Goal: Information Seeking & Learning: Learn about a topic

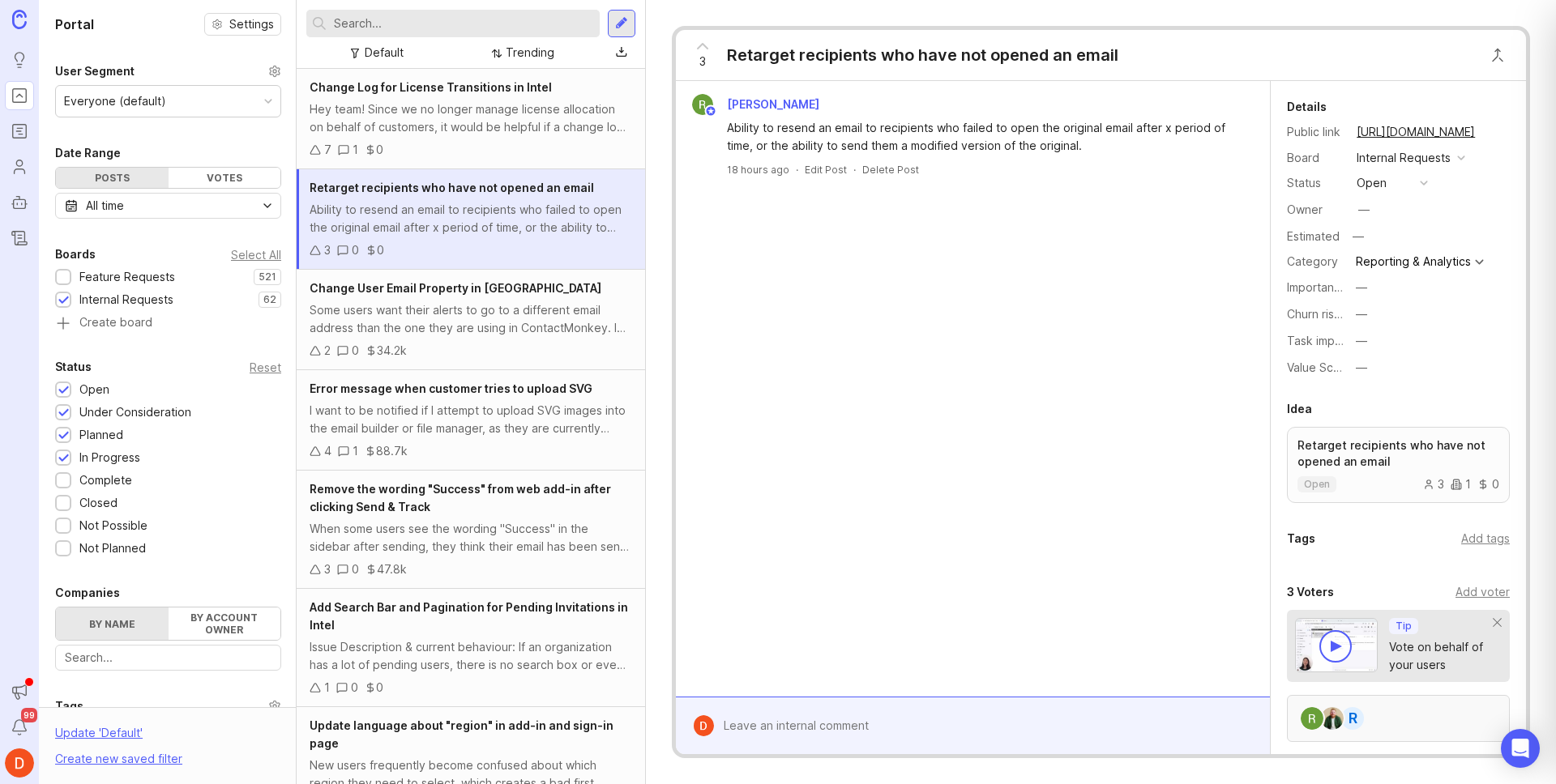
click at [1412, 718] on div "R" at bounding box center [1399, 718] width 223 height 47
click at [1499, 56] on button "Close button" at bounding box center [1497, 55] width 33 height 33
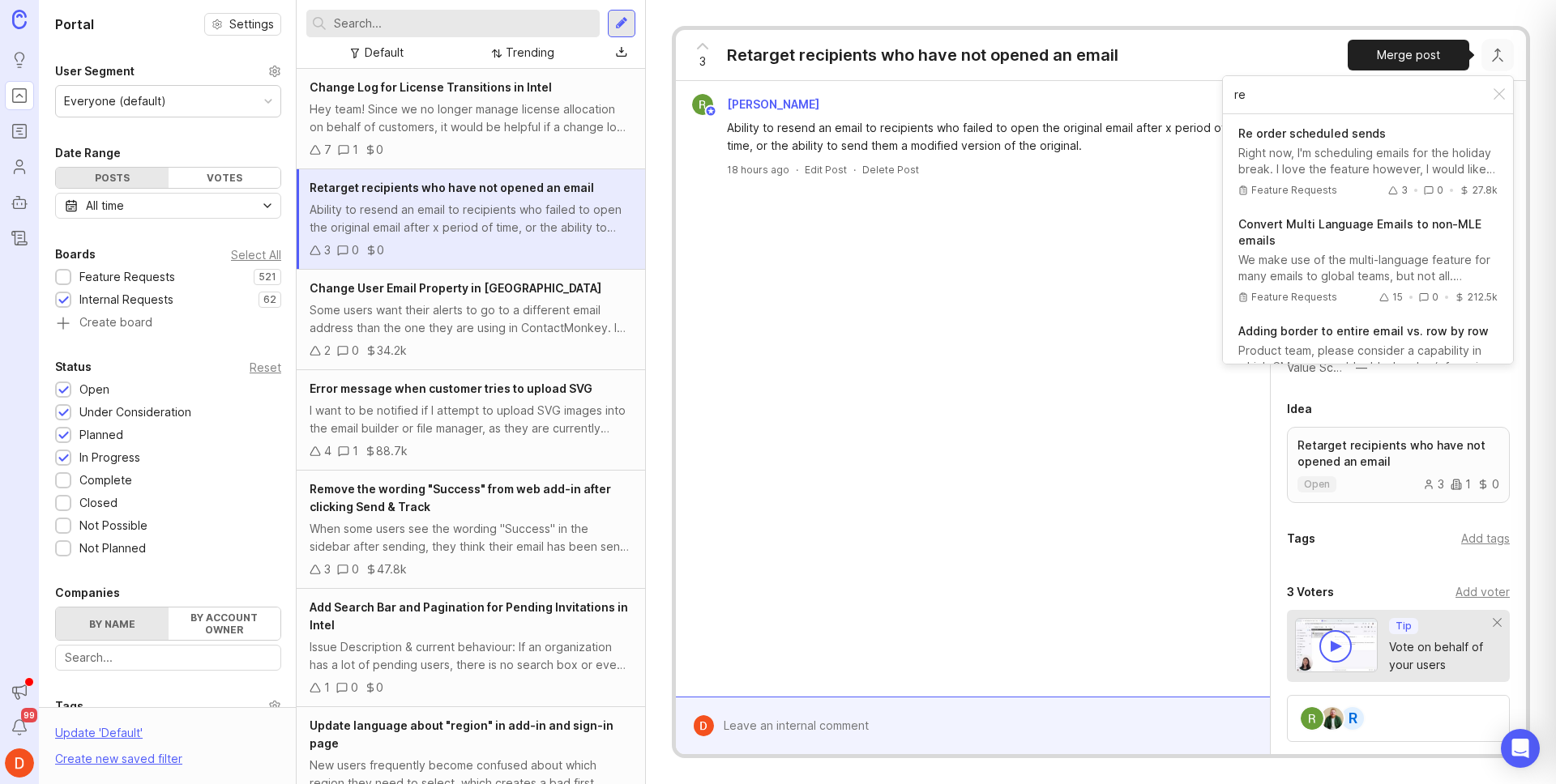
type input "r"
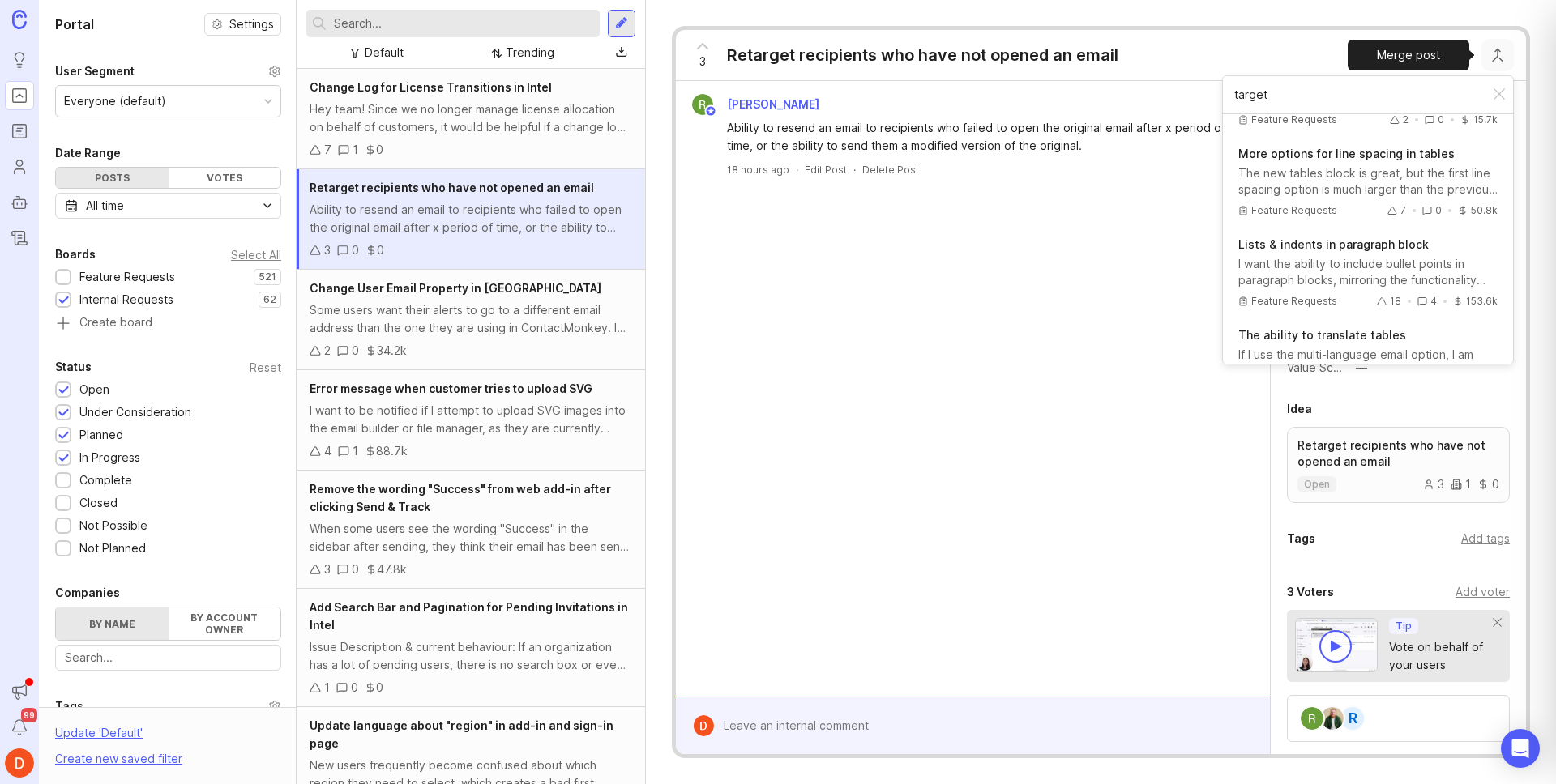
scroll to position [1665, 0]
type input "target"
click at [1236, 15] on div "3 Retarget recipients who have not opened an email target Non-anonymous surveys…" at bounding box center [1100, 392] width 910 height 784
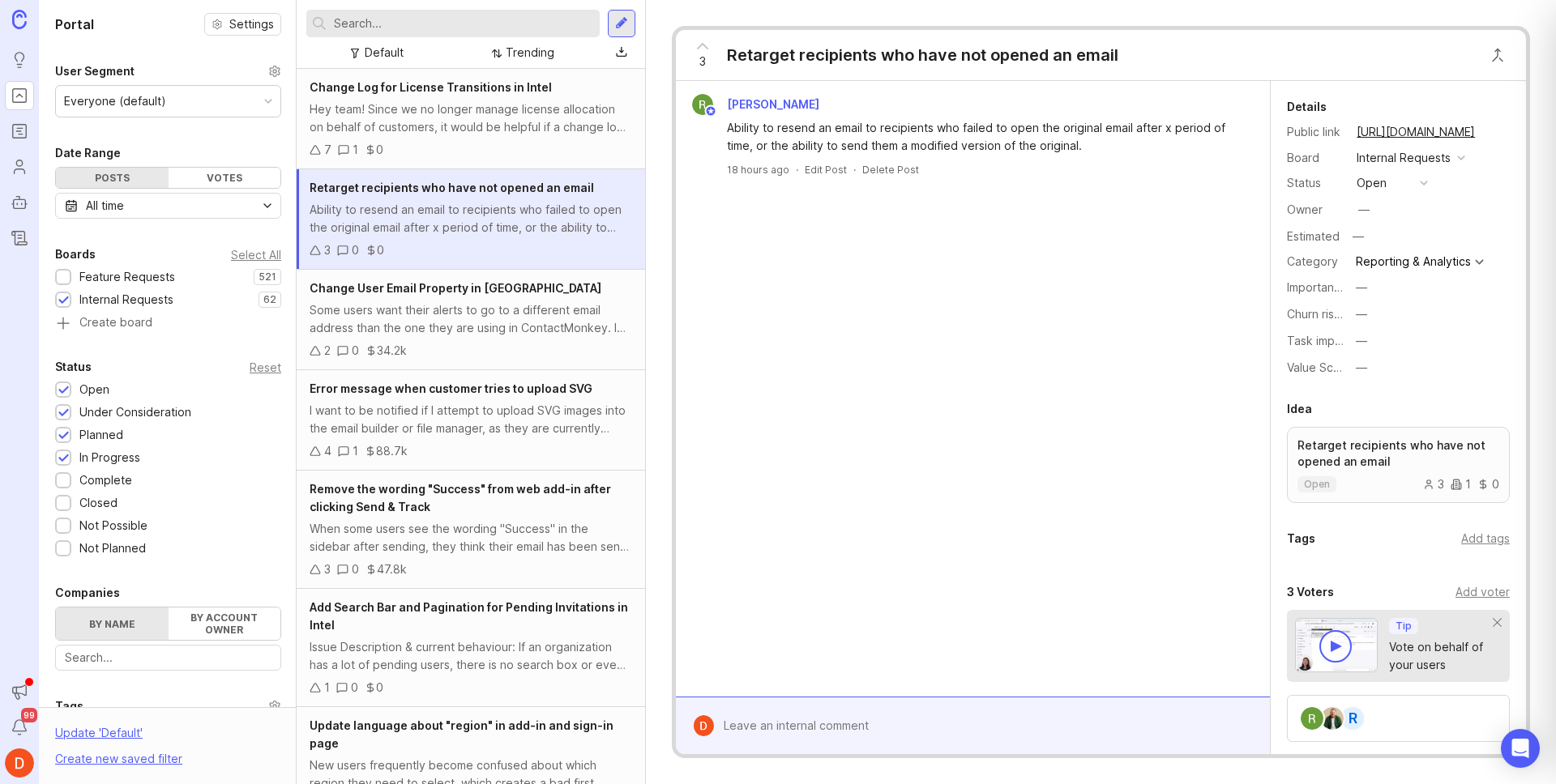
click at [1236, 15] on div "3 Retarget recipients who have not opened an email Ryan Duguid Ability to resen…" at bounding box center [1100, 392] width 910 height 784
click at [449, 31] on input "text" at bounding box center [463, 23] width 259 height 18
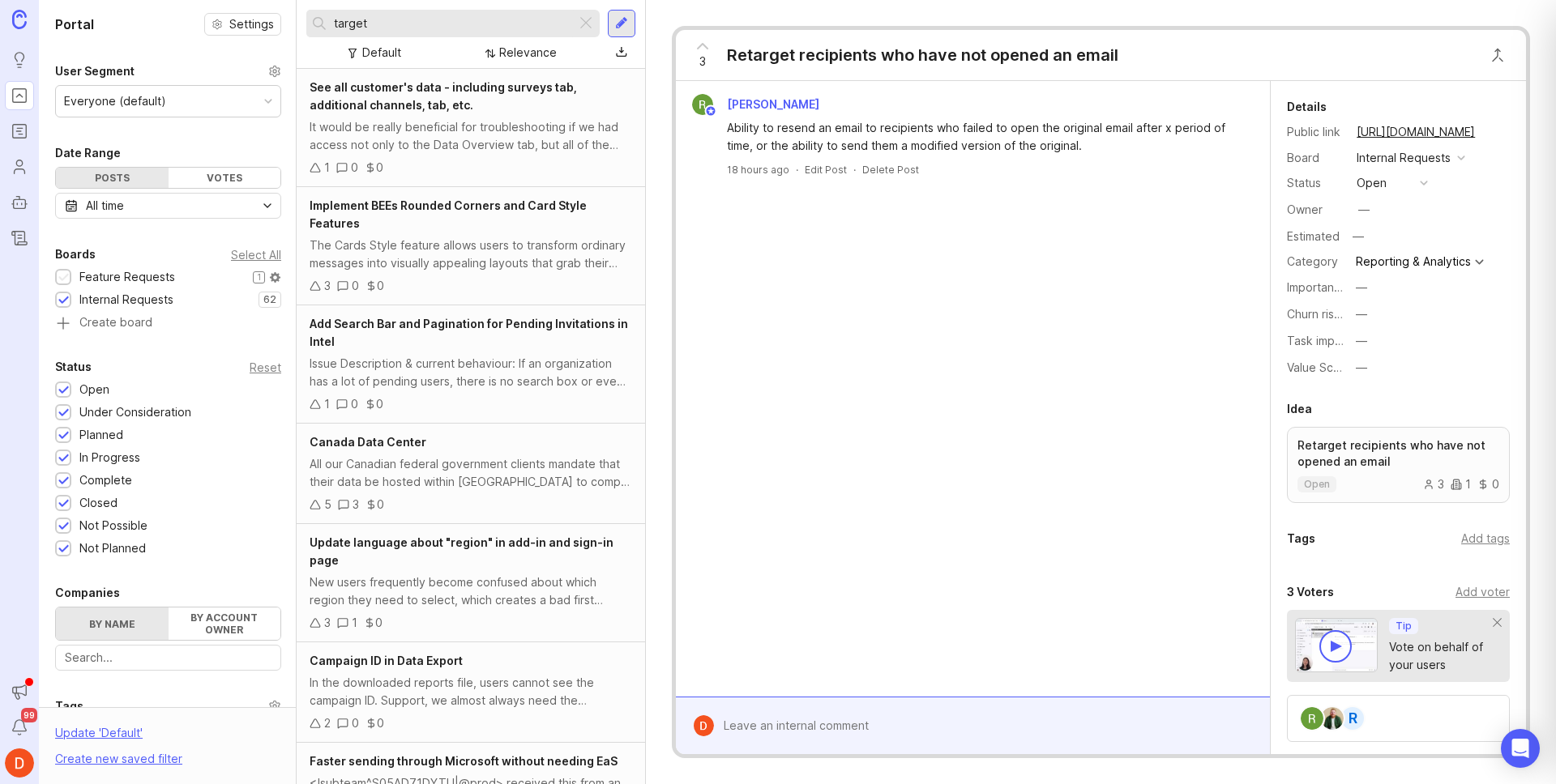
click at [63, 274] on div at bounding box center [63, 278] width 10 height 12
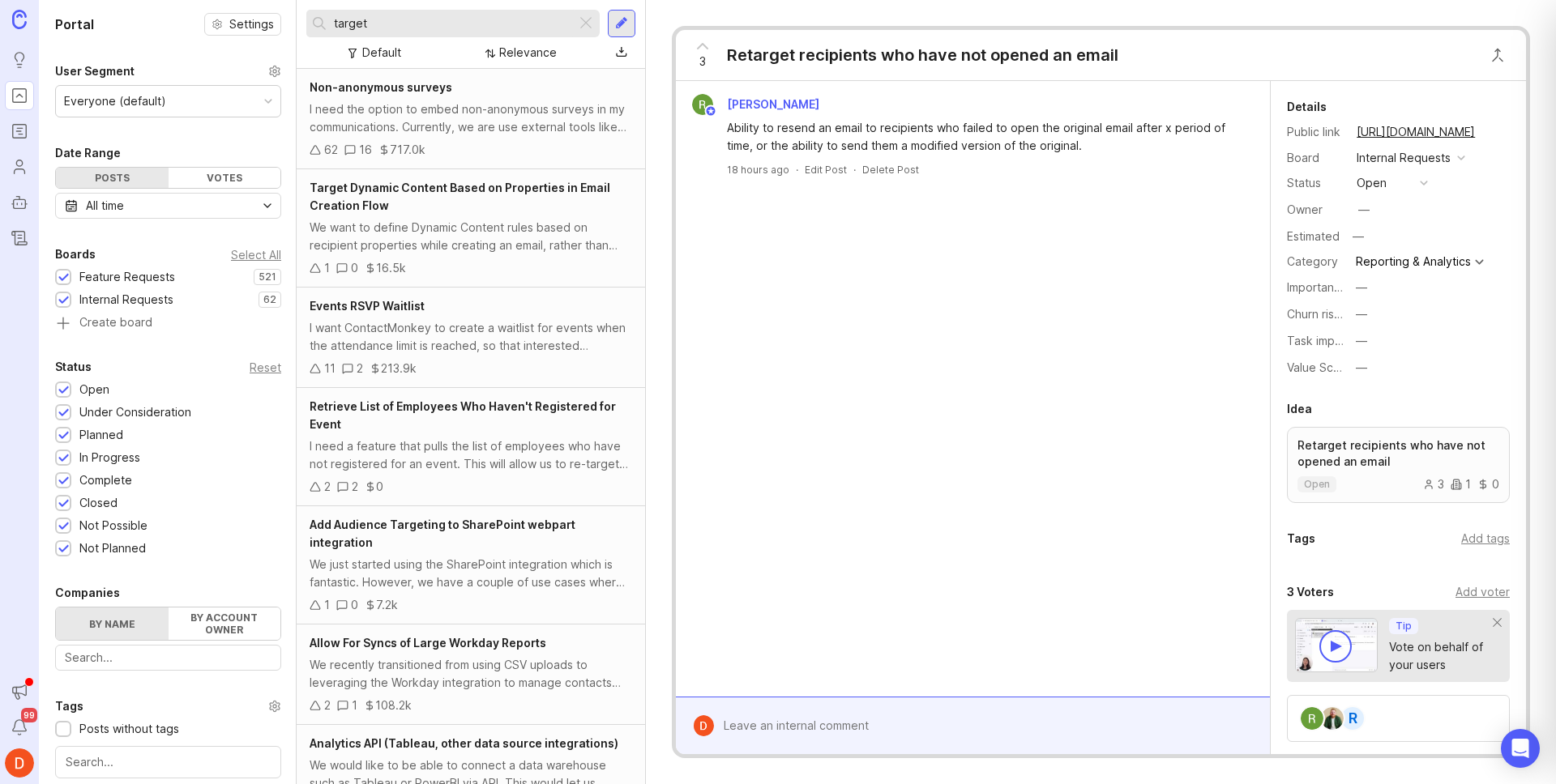
click at [333, 21] on input "target" at bounding box center [452, 23] width 236 height 18
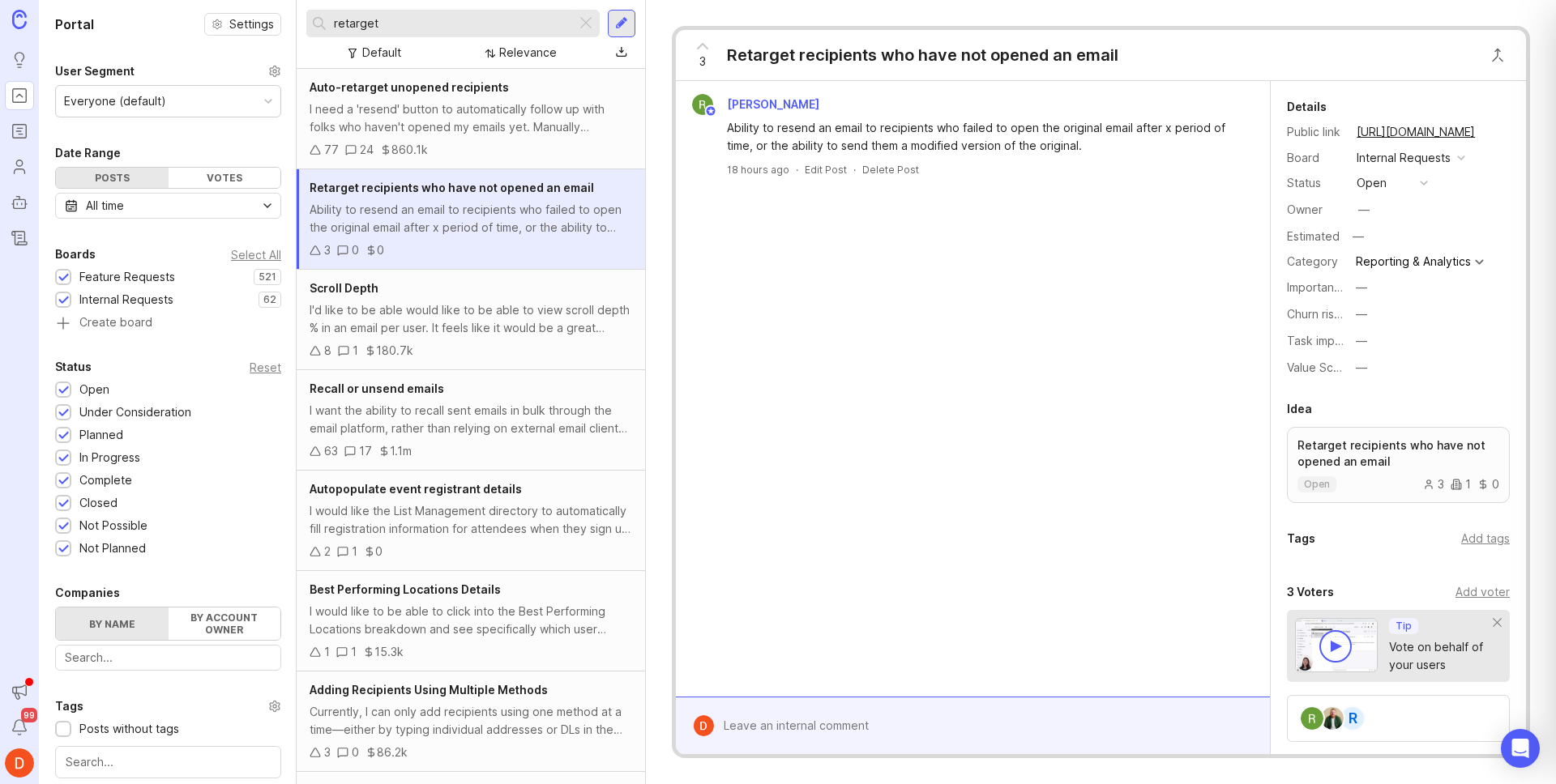
type input "retarget"
click at [519, 214] on div "Ability to resend an email to recipients who failed to open the original email …" at bounding box center [470, 219] width 322 height 36
click at [1504, 52] on button "Close button" at bounding box center [1497, 55] width 33 height 33
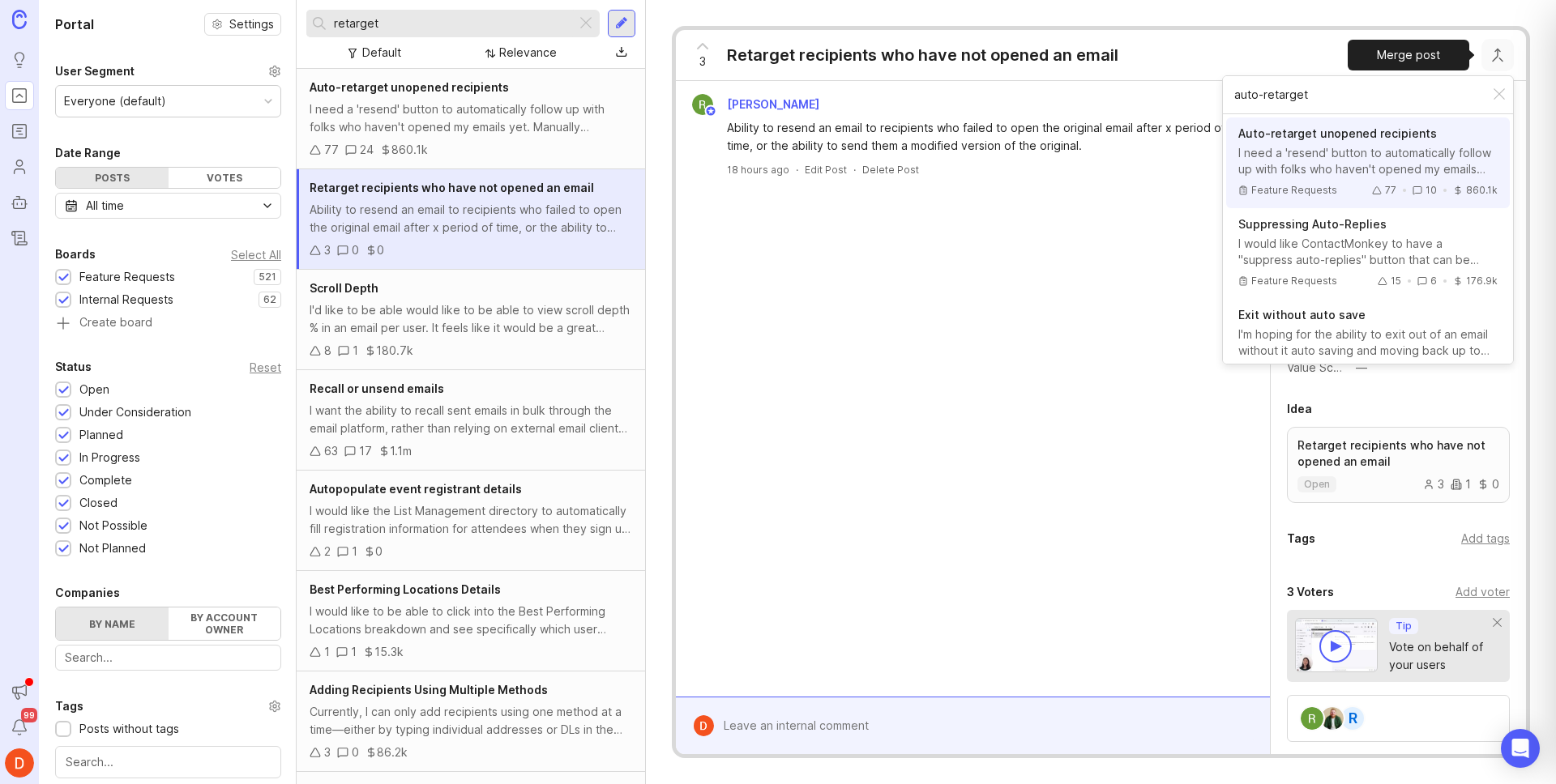
type input "auto-retarget"
click at [1378, 165] on div "I need a 'resend' button to automatically follow up with folks who haven't open…" at bounding box center [1368, 161] width 259 height 33
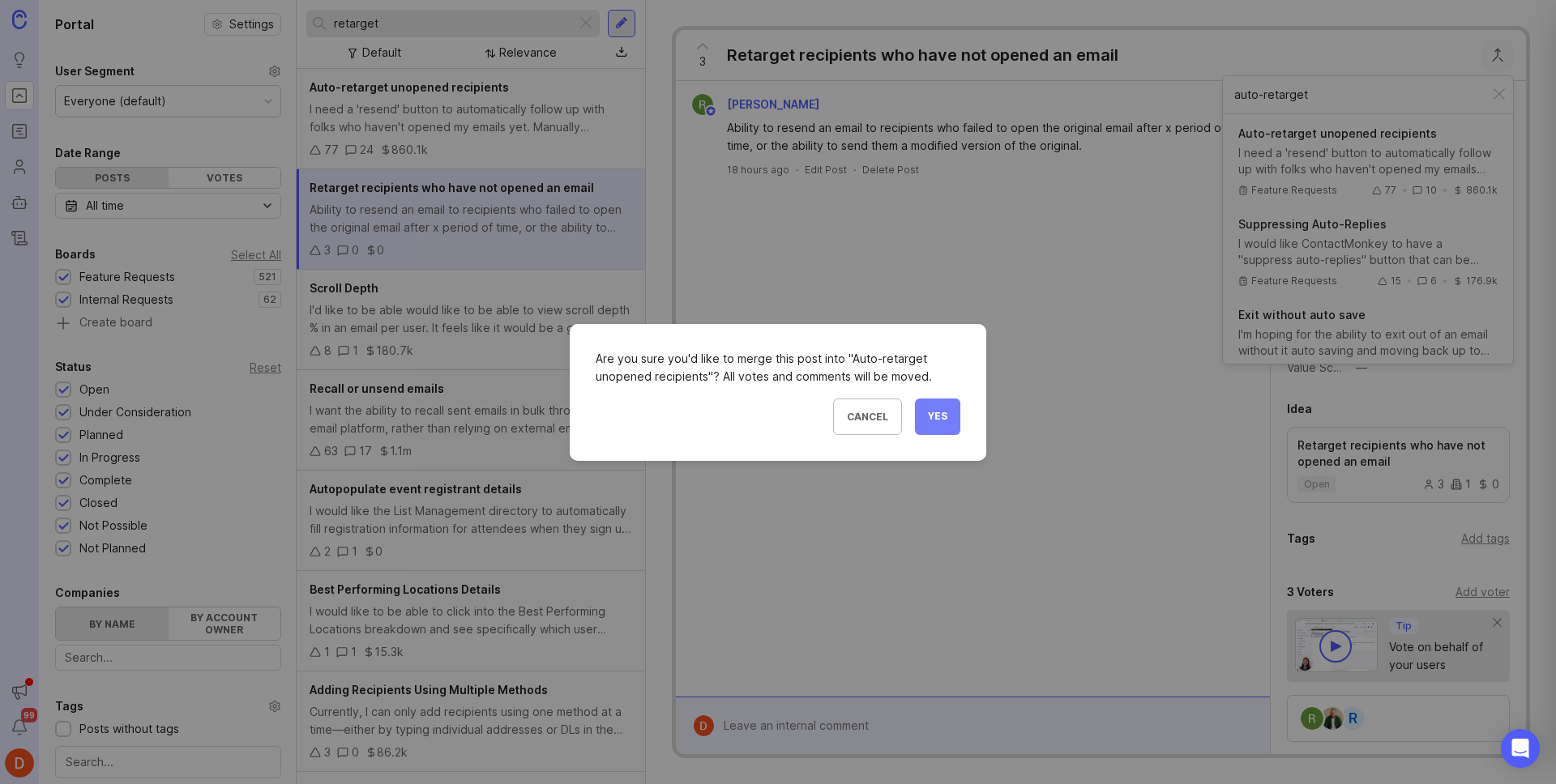
click at [944, 417] on span "Yes" at bounding box center [937, 417] width 20 height 14
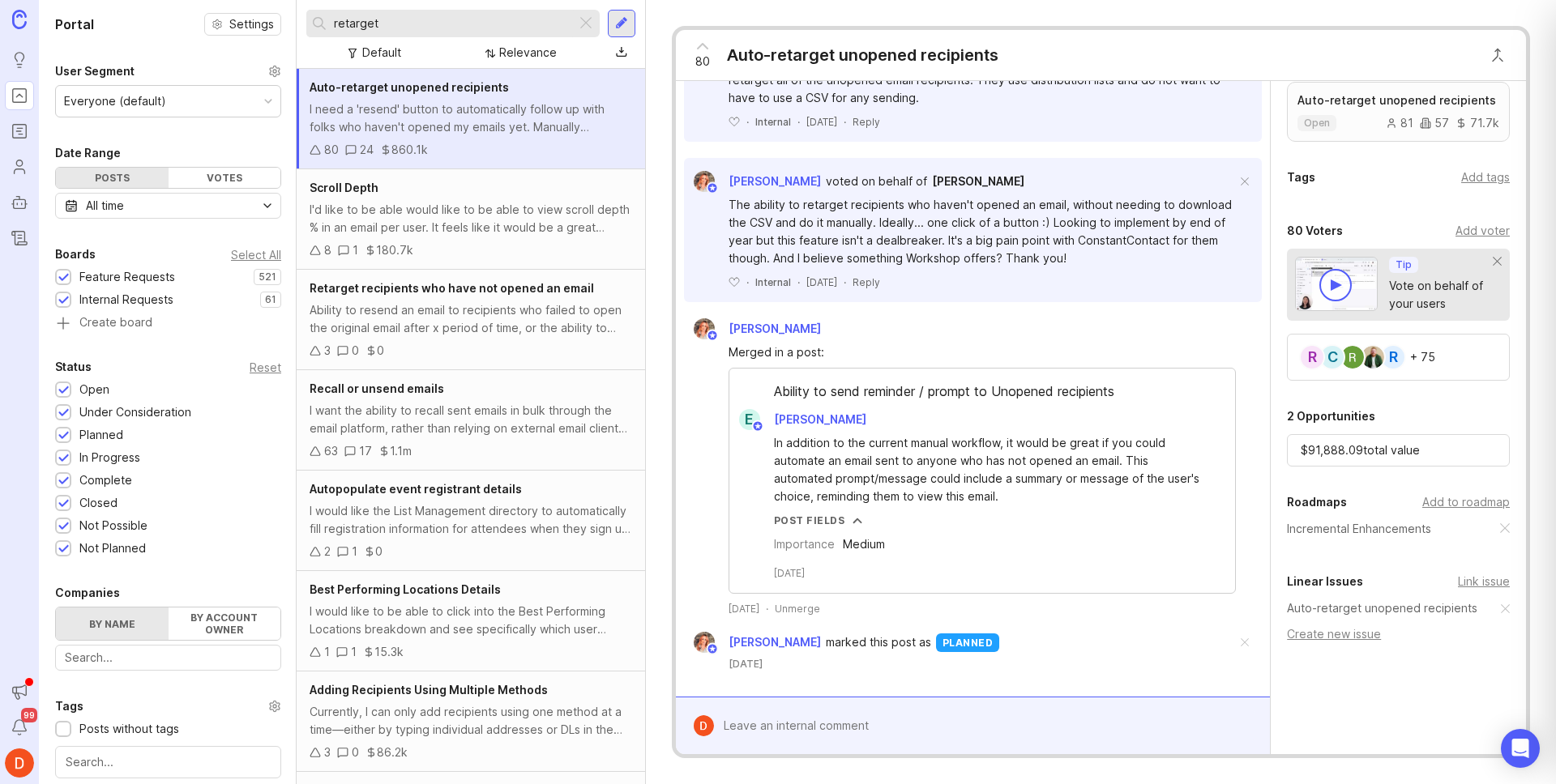
scroll to position [380, 0]
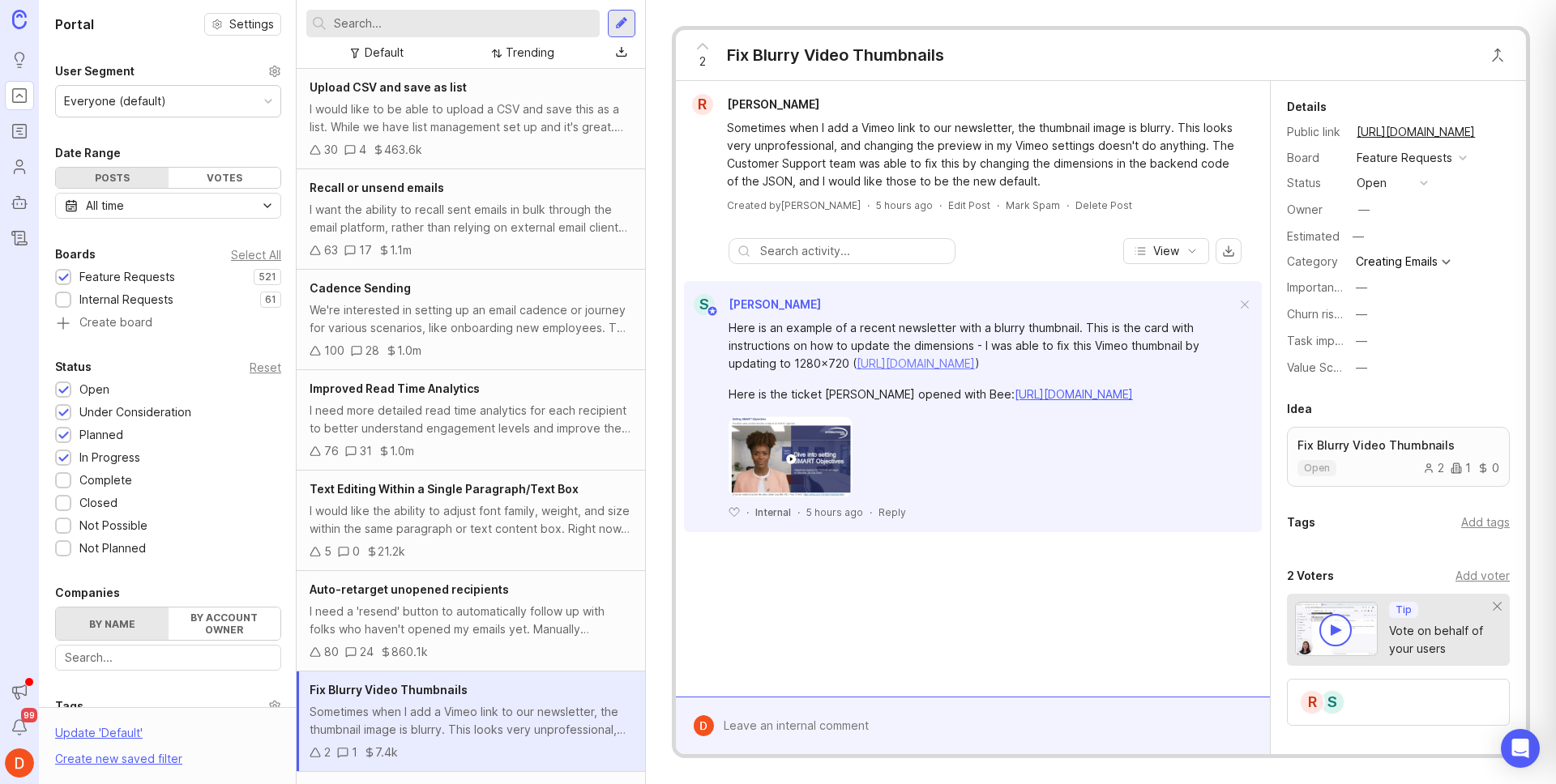
click at [942, 363] on link "https://app.getguru.com/card/ingz88BT/Troubleshooting-Blurry-Video-Thumbnail" at bounding box center [915, 363] width 118 height 14
click at [1015, 401] on link "https://contactmonkey.slack.com/archives/C03D4EVAE8L/p1748547267539049" at bounding box center [1074, 393] width 118 height 14
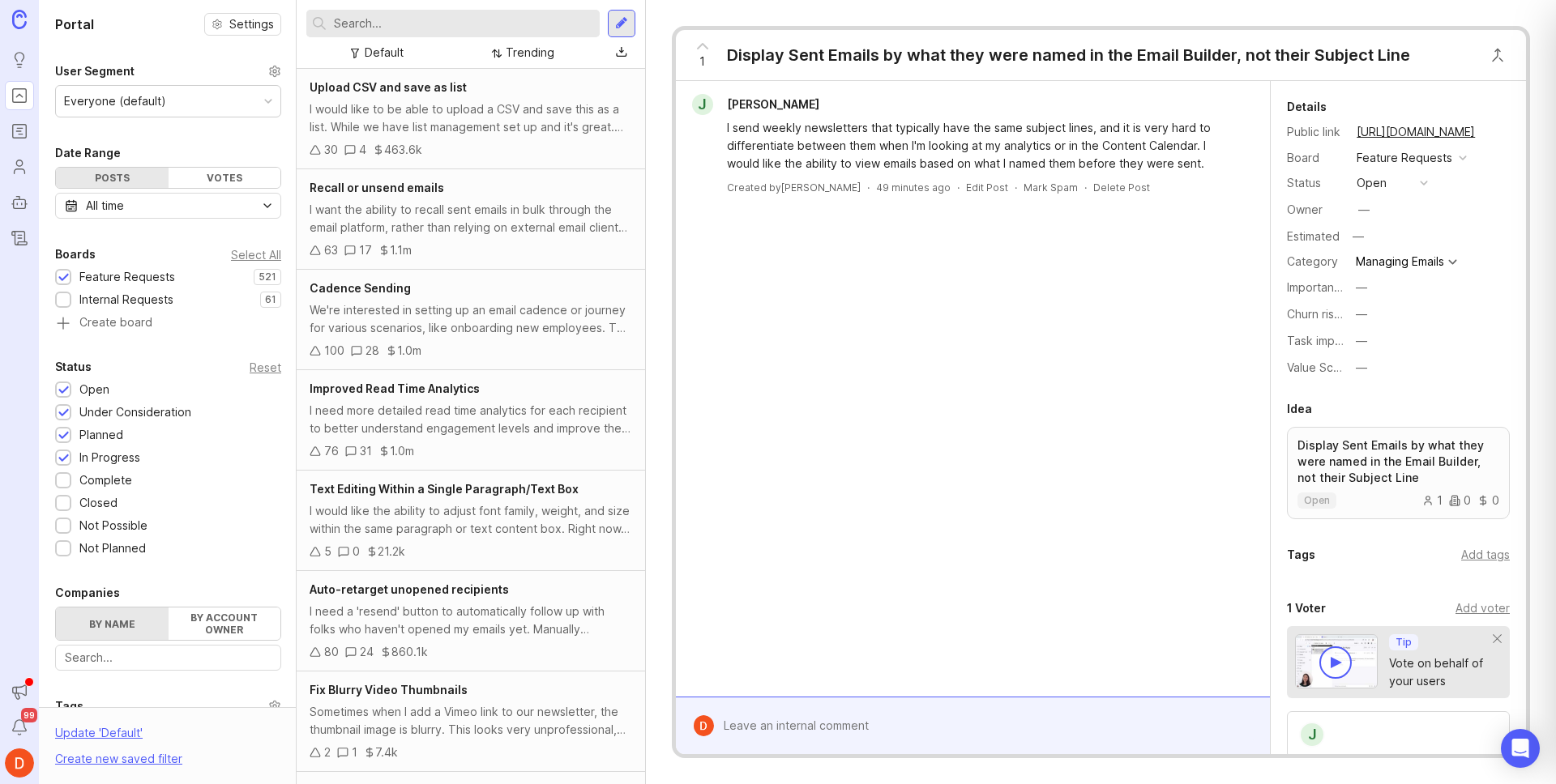
click at [1215, 56] on div "Display Sent Emails by what they were named in the Email Builder, not their Sub…" at bounding box center [1068, 55] width 683 height 22
click at [1378, 51] on div "Display Sent Emails by what they were named in the Email Builder, not their Sub…" at bounding box center [1068, 55] width 683 height 22
click at [832, 63] on div "Display Sent Emails by what they were named in the Email Builder, not their Sub…" at bounding box center [1068, 55] width 683 height 22
click at [843, 145] on div "I send weekly newsletters that typically have the same subject lines, and it is…" at bounding box center [982, 145] width 511 height 53
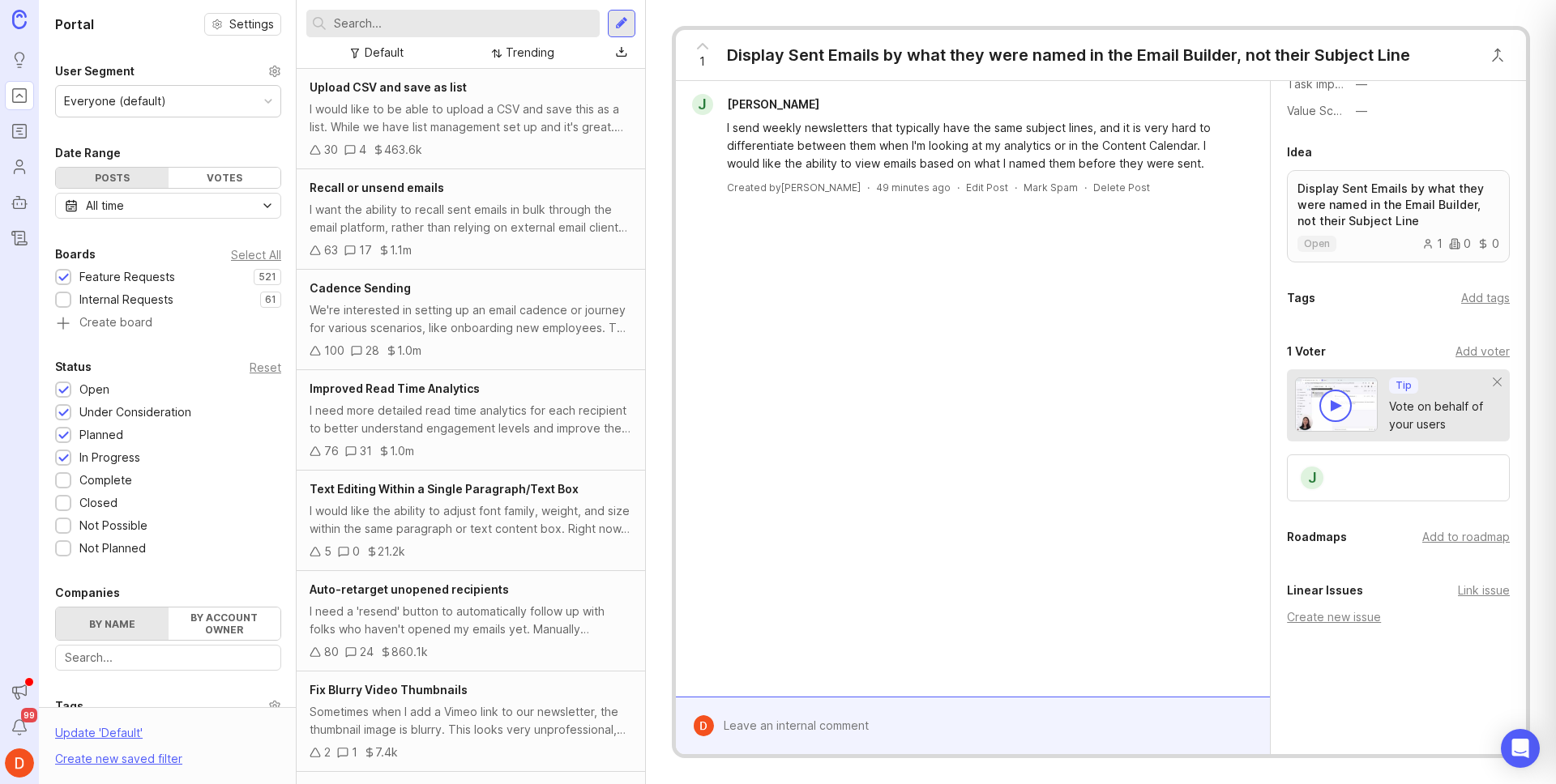
scroll to position [255, 0]
click at [1352, 477] on div "J" at bounding box center [1399, 480] width 223 height 47
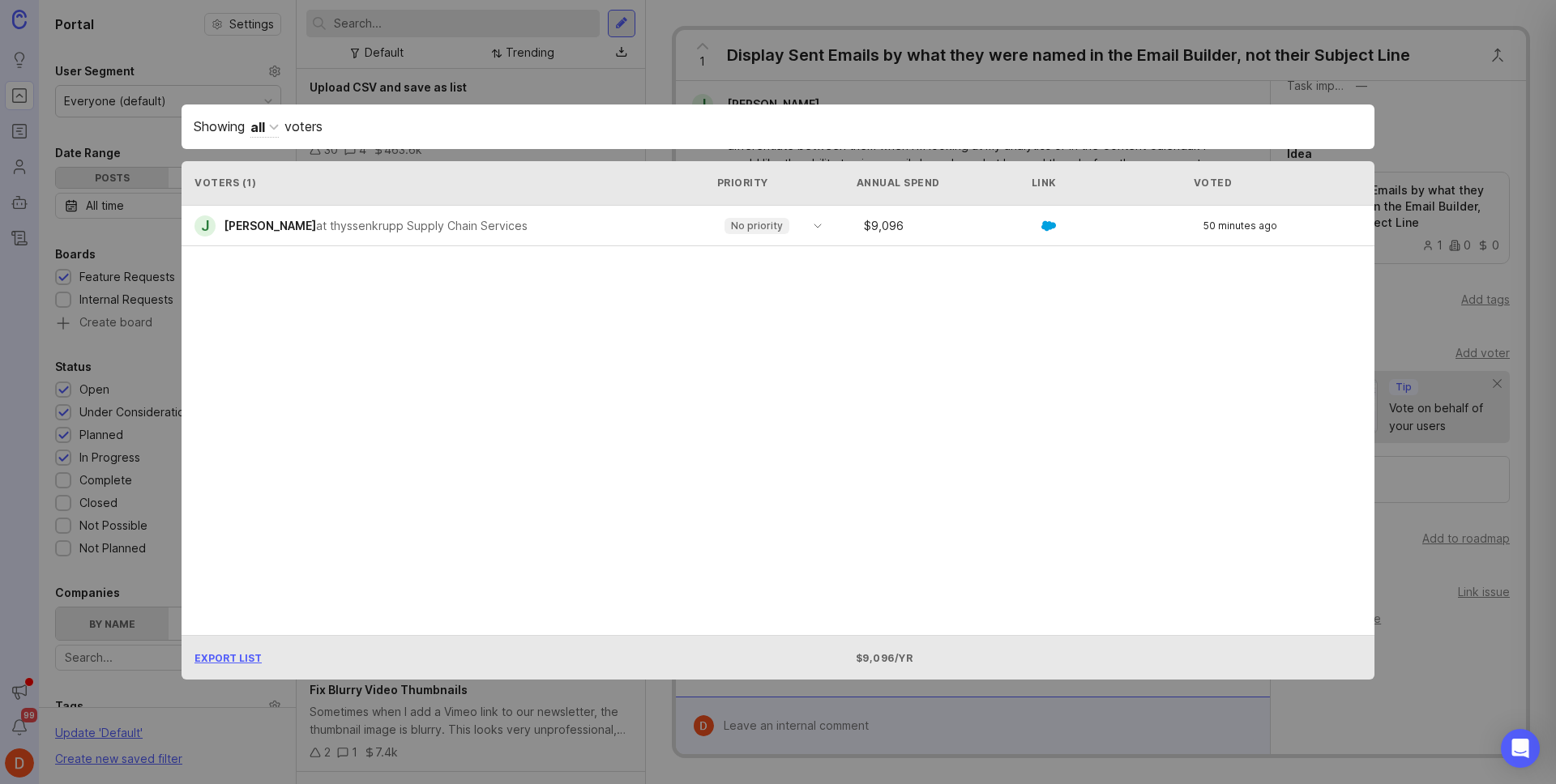
click at [1046, 89] on div "Showing all voters Voters ( 1 ) Priority Annual Spend Link Voted J Jennifer O'G…" at bounding box center [778, 392] width 1245 height 628
click at [1155, 85] on div "Showing all voters Voters ( 1 ) Priority Annual Spend Link Voted J Jennifer O'G…" at bounding box center [778, 392] width 1245 height 628
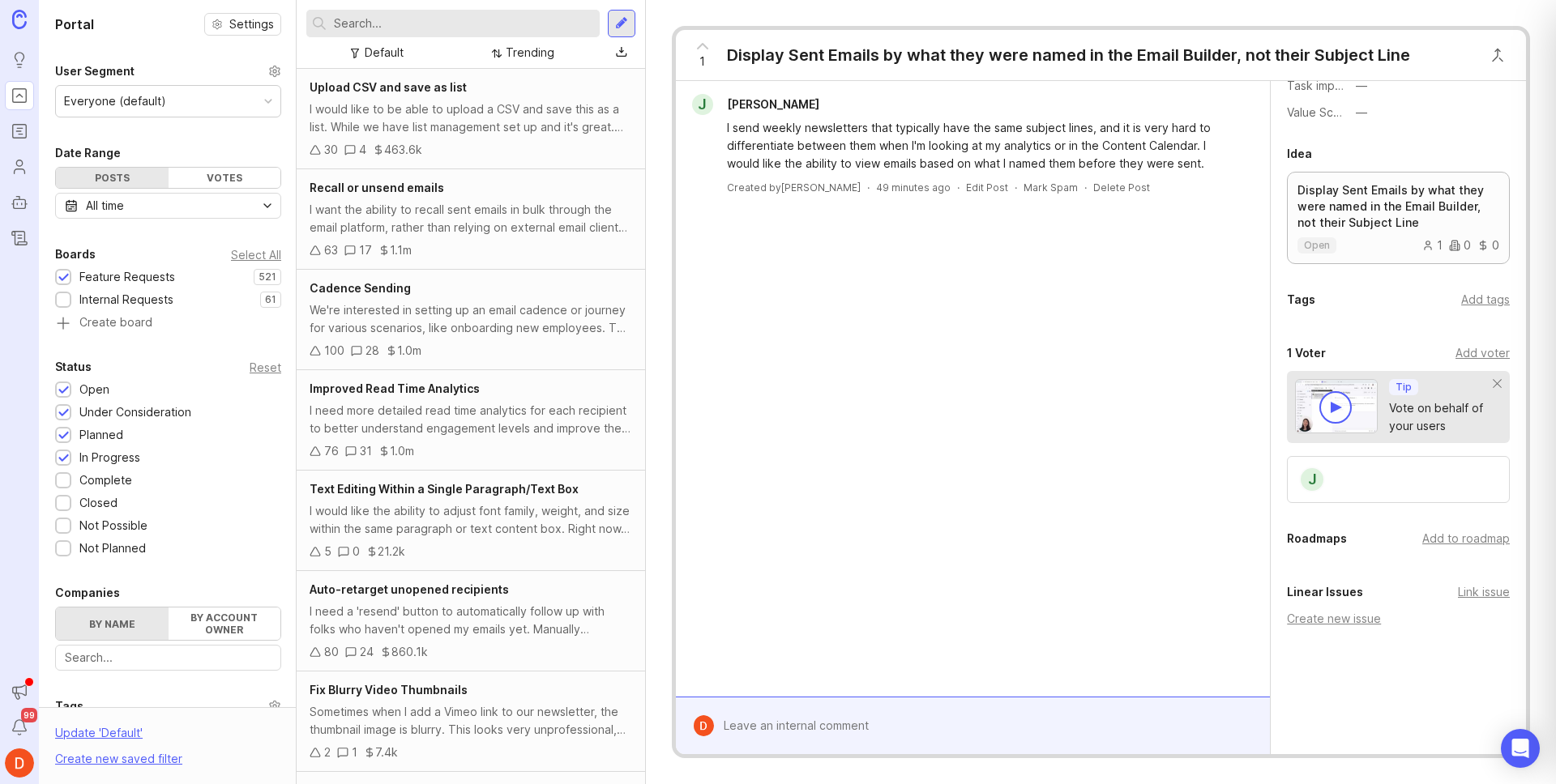
scroll to position [0, 0]
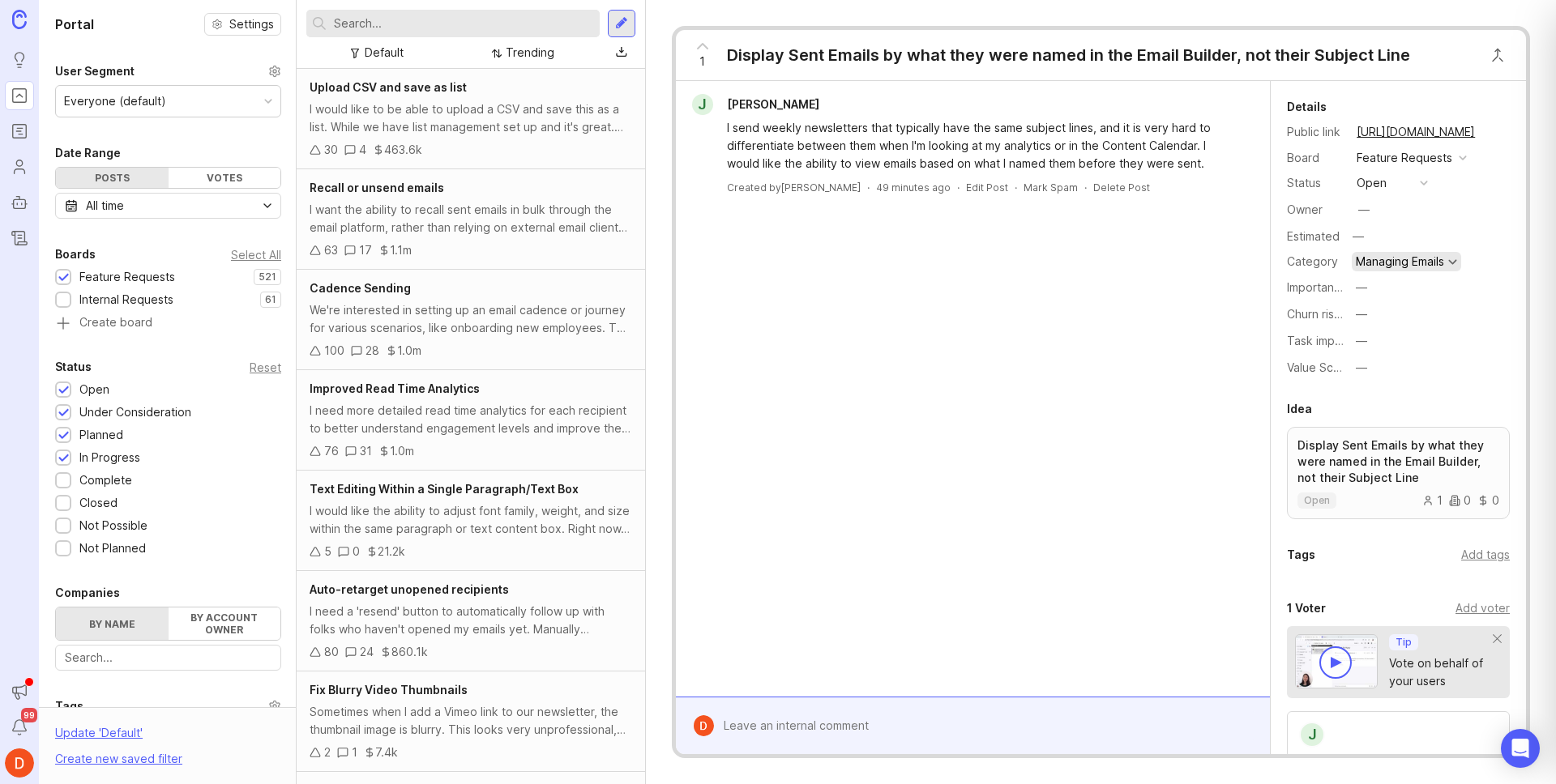
click at [1439, 261] on div "Managing Emails" at bounding box center [1400, 261] width 88 height 11
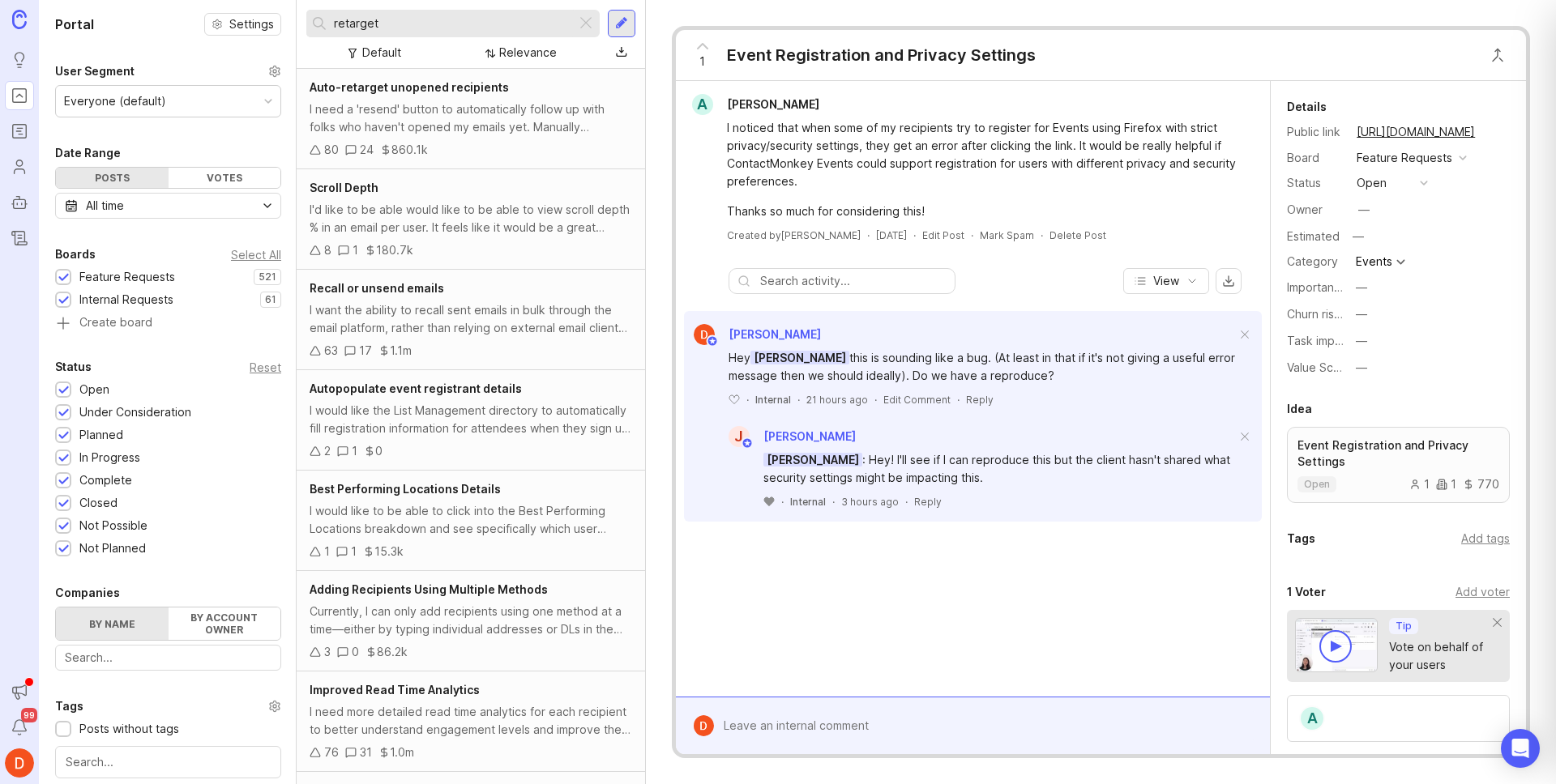
click at [764, 501] on icon at bounding box center [769, 502] width 9 height 9
